Goal: Task Accomplishment & Management: Manage account settings

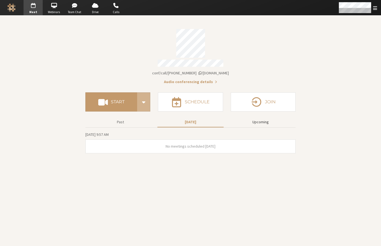
click at [264, 122] on button "Upcoming" at bounding box center [261, 122] width 66 height 10
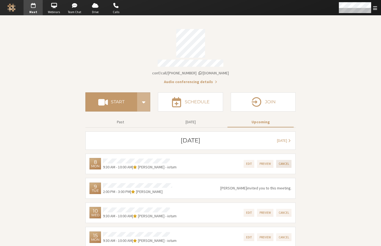
click at [283, 163] on button "Cancel" at bounding box center [283, 164] width 15 height 8
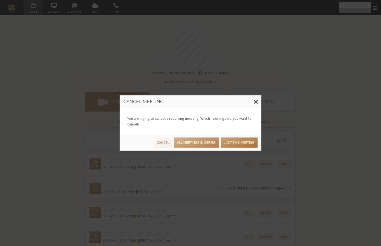
click at [248, 137] on div "Cancel All meetings in series Just this meeting" at bounding box center [190, 142] width 136 height 12
click at [244, 141] on button "Just this meeting" at bounding box center [239, 143] width 37 height 10
